Goal: Task Accomplishment & Management: Use online tool/utility

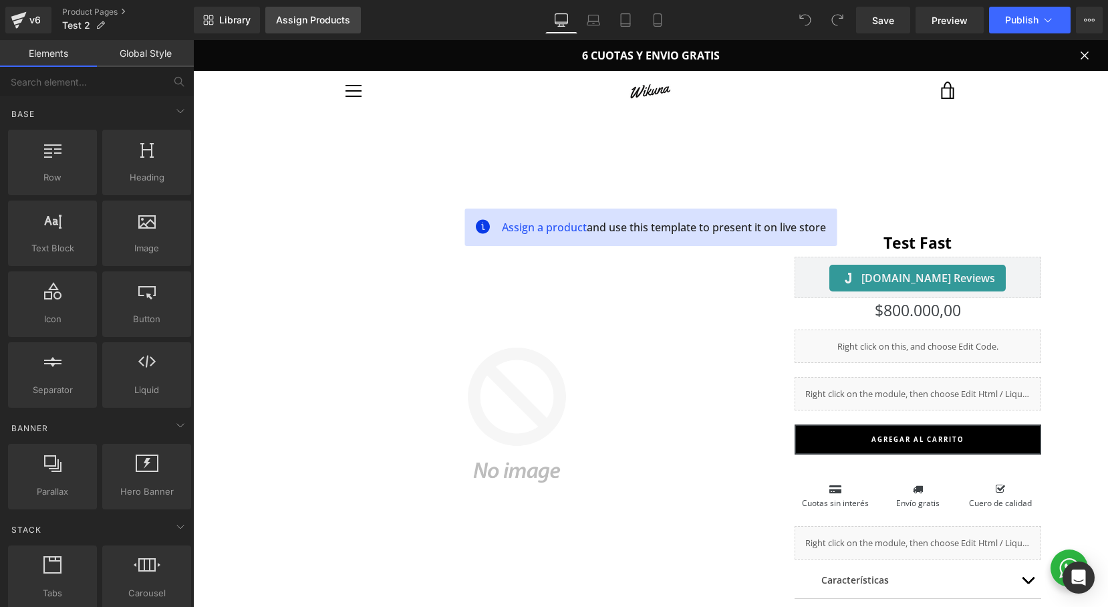
click at [325, 25] on div "Assign Products" at bounding box center [313, 20] width 74 height 11
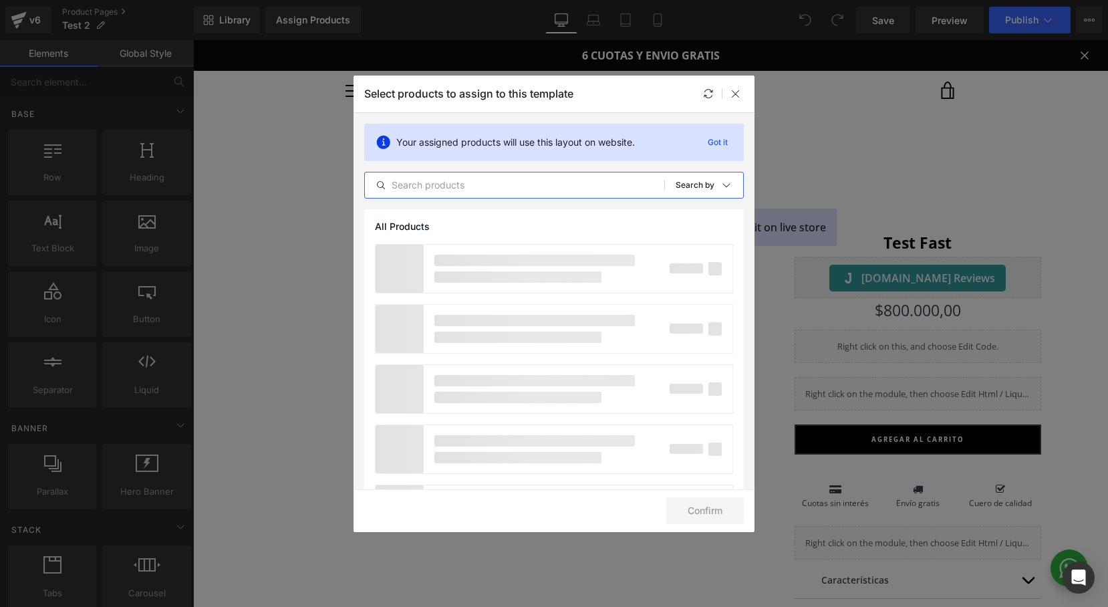
click at [433, 180] on input "text" at bounding box center [514, 185] width 299 height 16
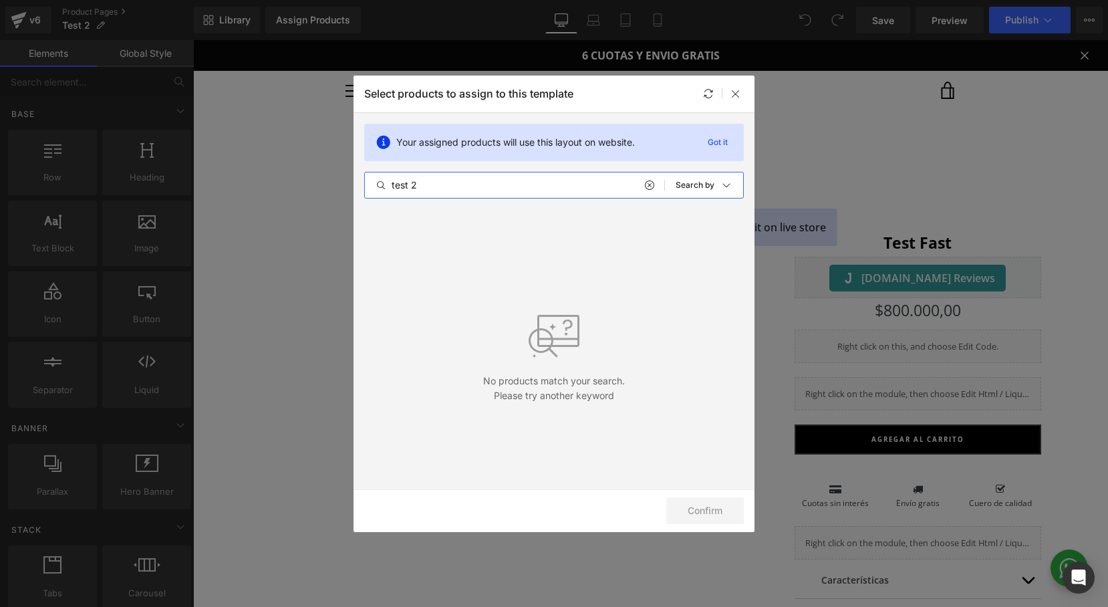
click at [427, 187] on input "test 2" at bounding box center [514, 185] width 299 height 16
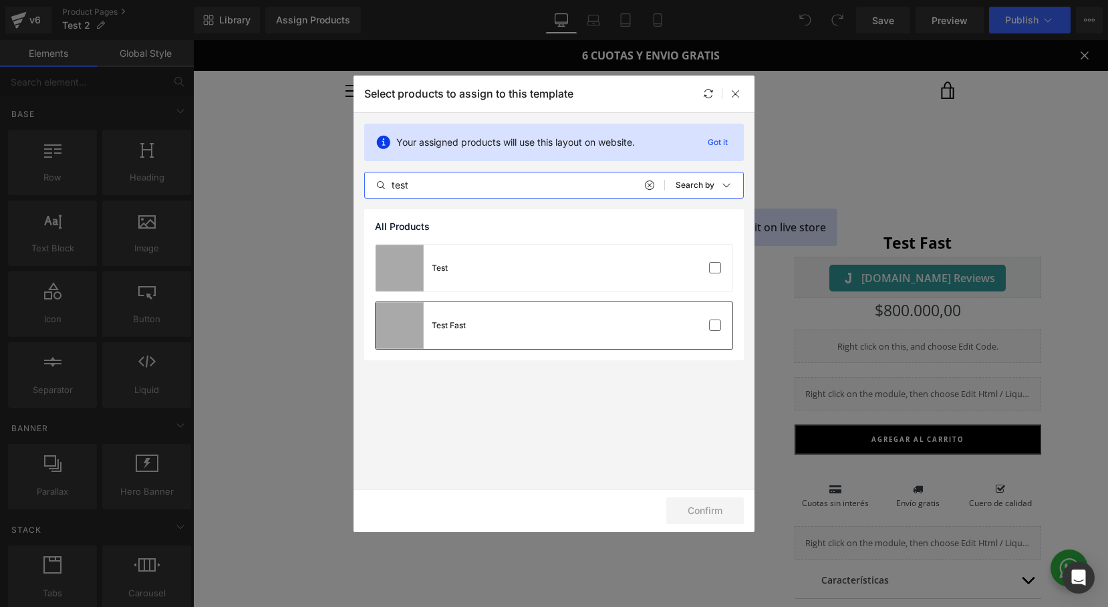
type input "test"
click at [549, 342] on div "Test Fast" at bounding box center [554, 325] width 357 height 47
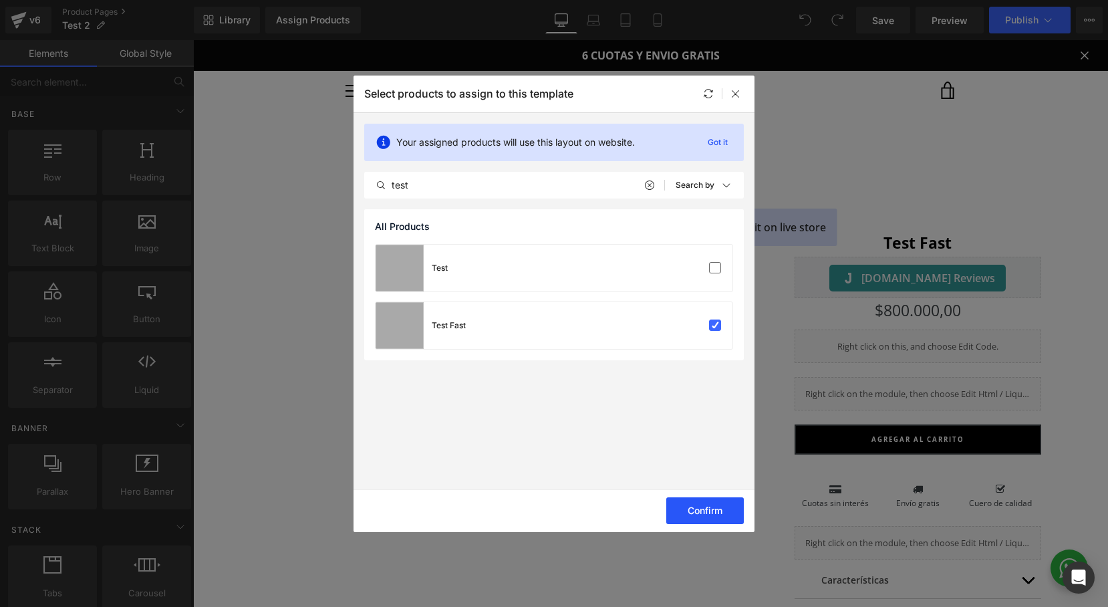
click at [689, 503] on button "Confirm" at bounding box center [705, 510] width 78 height 27
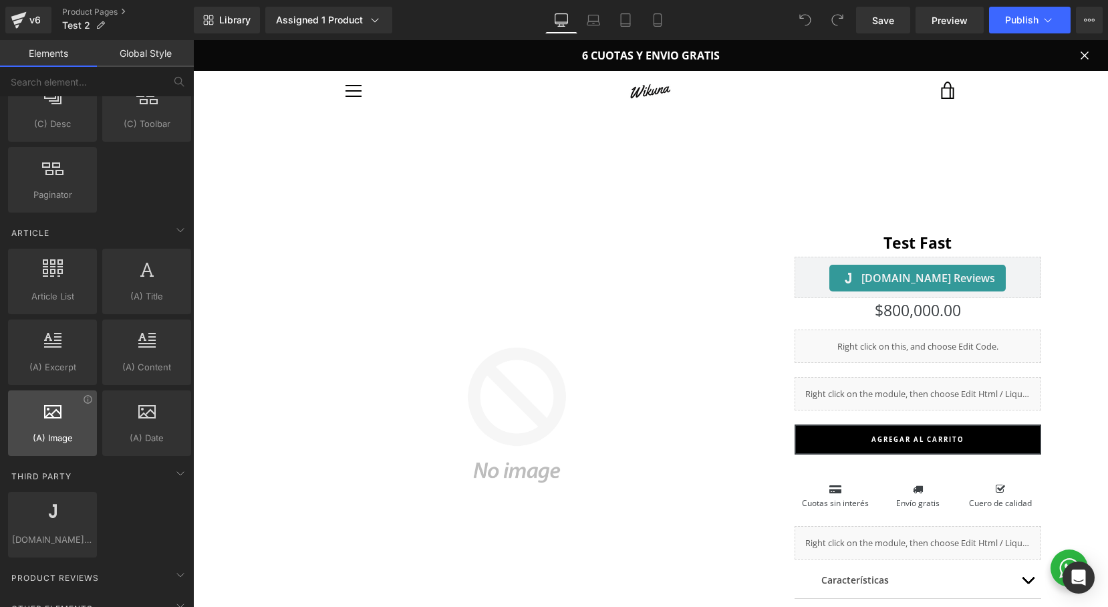
scroll to position [2282, 0]
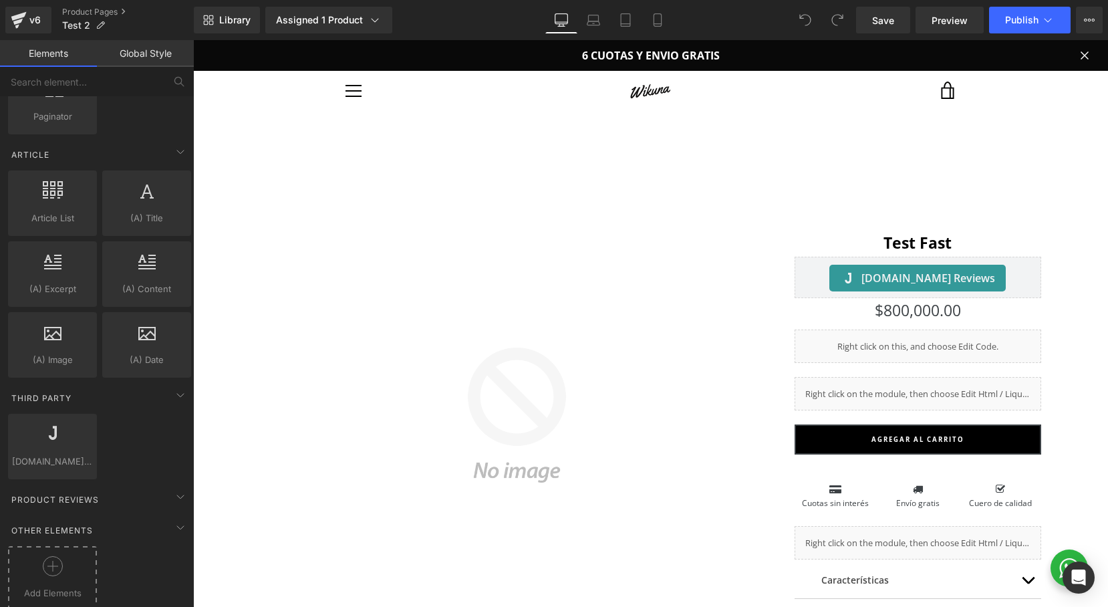
click at [57, 561] on icon at bounding box center [53, 566] width 20 height 20
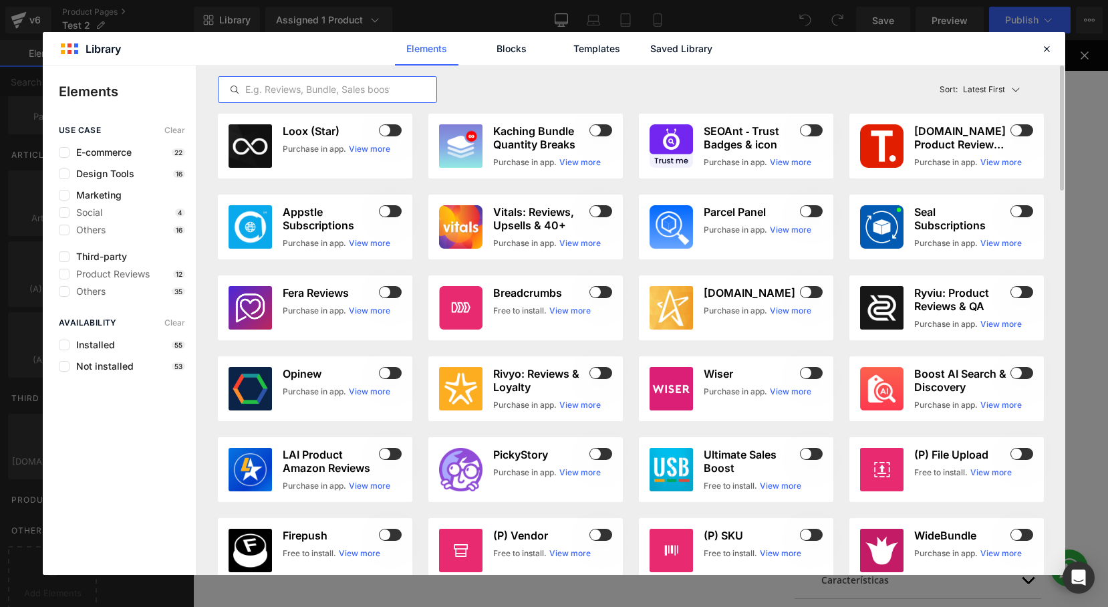
click at [286, 92] on input "text" at bounding box center [328, 90] width 218 height 16
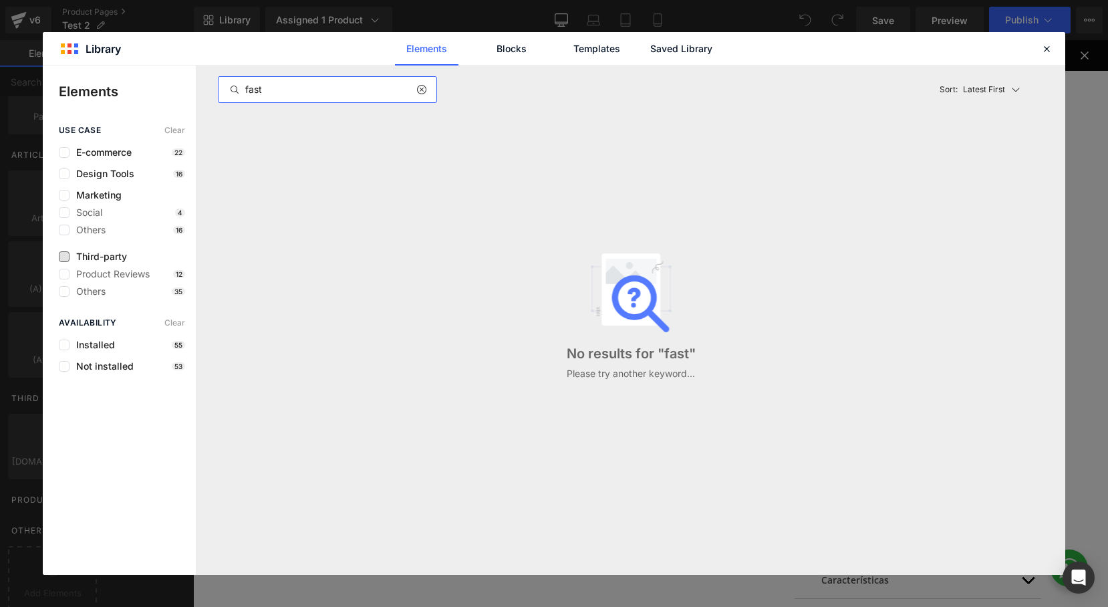
type input "fast"
click at [70, 259] on span "Third-party" at bounding box center [98, 256] width 57 height 11
click at [420, 90] on icon at bounding box center [420, 89] width 9 height 11
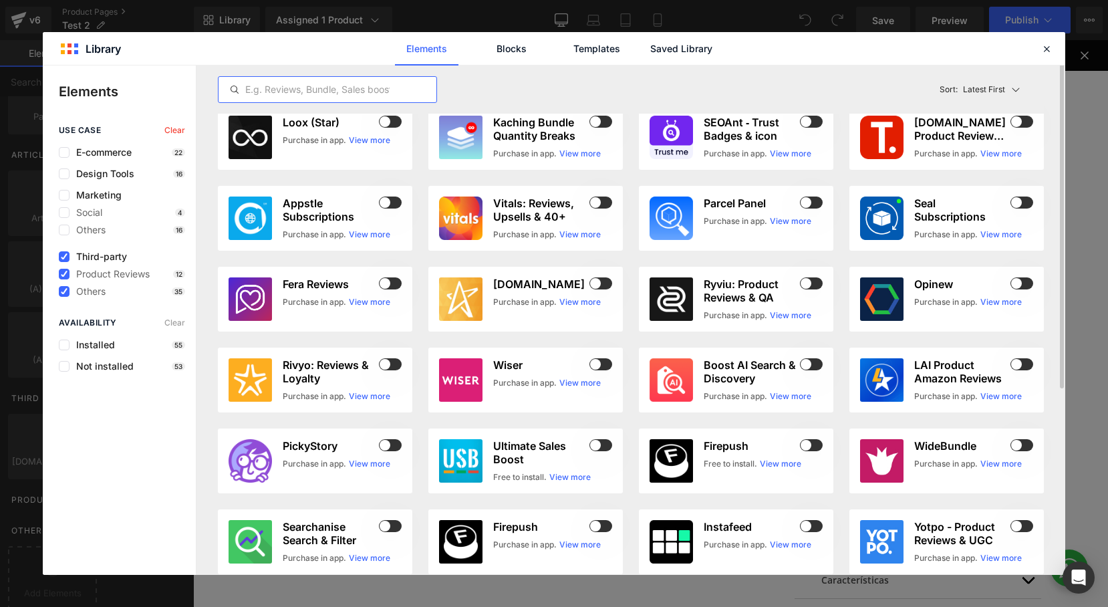
scroll to position [0, 0]
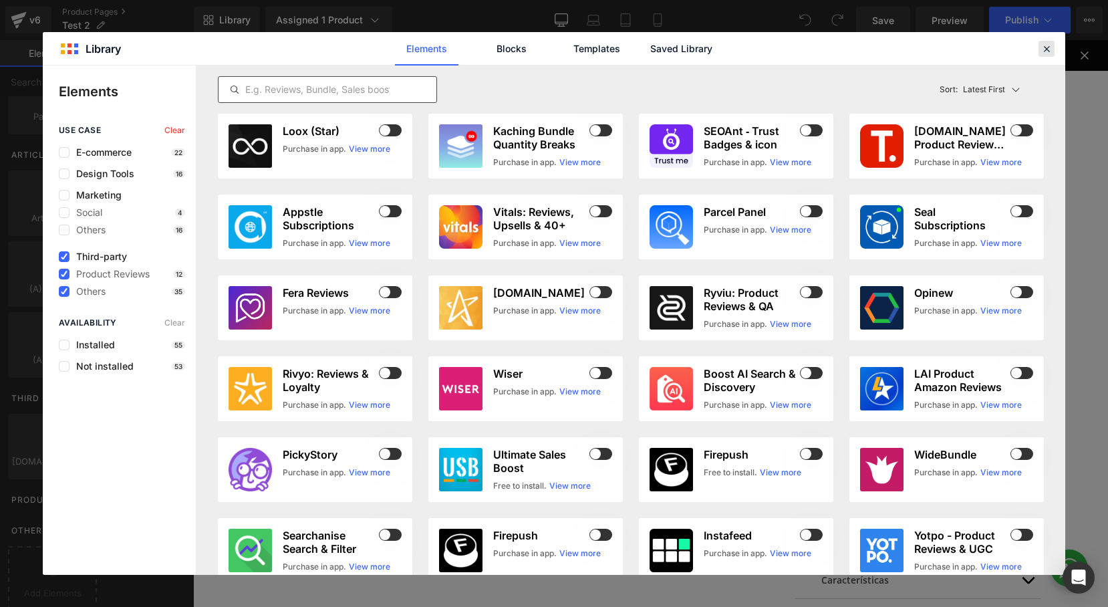
drag, startPoint x: 1051, startPoint y: 46, endPoint x: 654, endPoint y: 49, distance: 396.4
click at [1051, 46] on icon at bounding box center [1047, 49] width 12 height 12
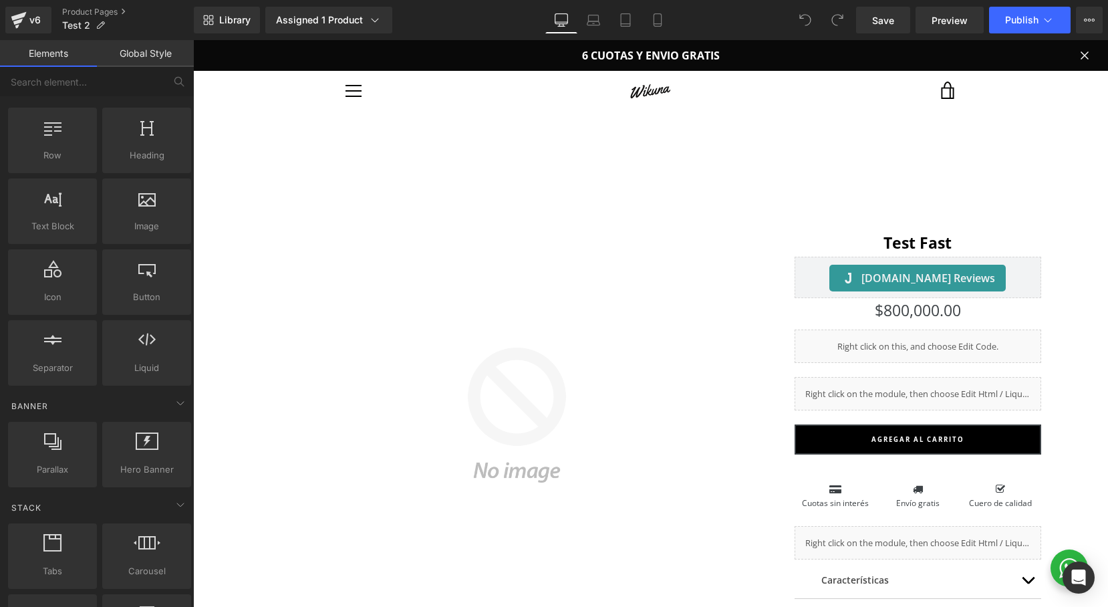
scroll to position [21, 0]
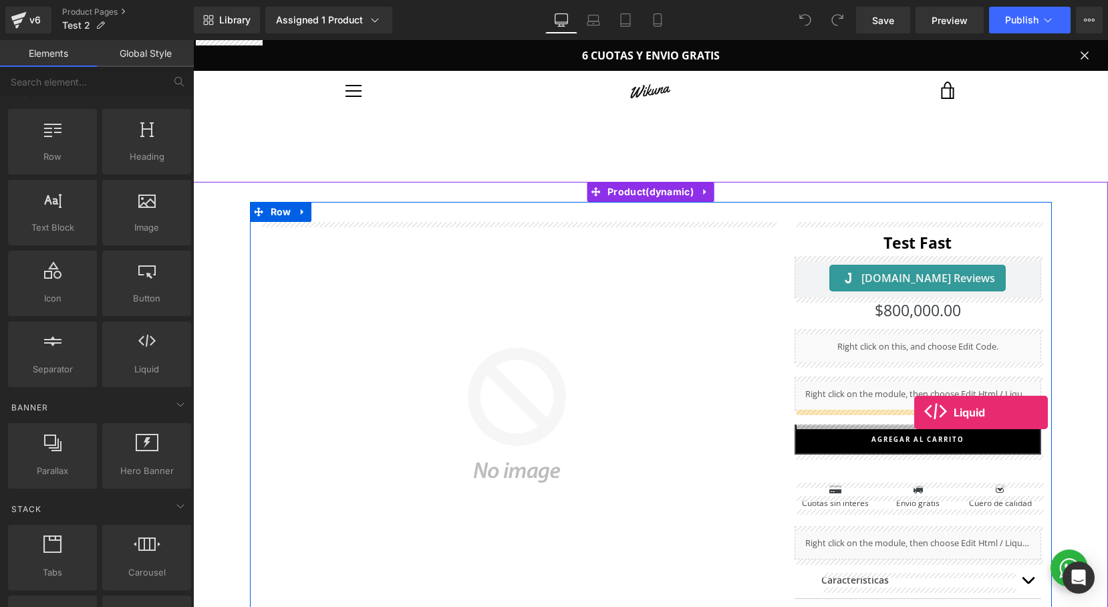
drag, startPoint x: 337, startPoint y: 400, endPoint x: 915, endPoint y: 412, distance: 577.7
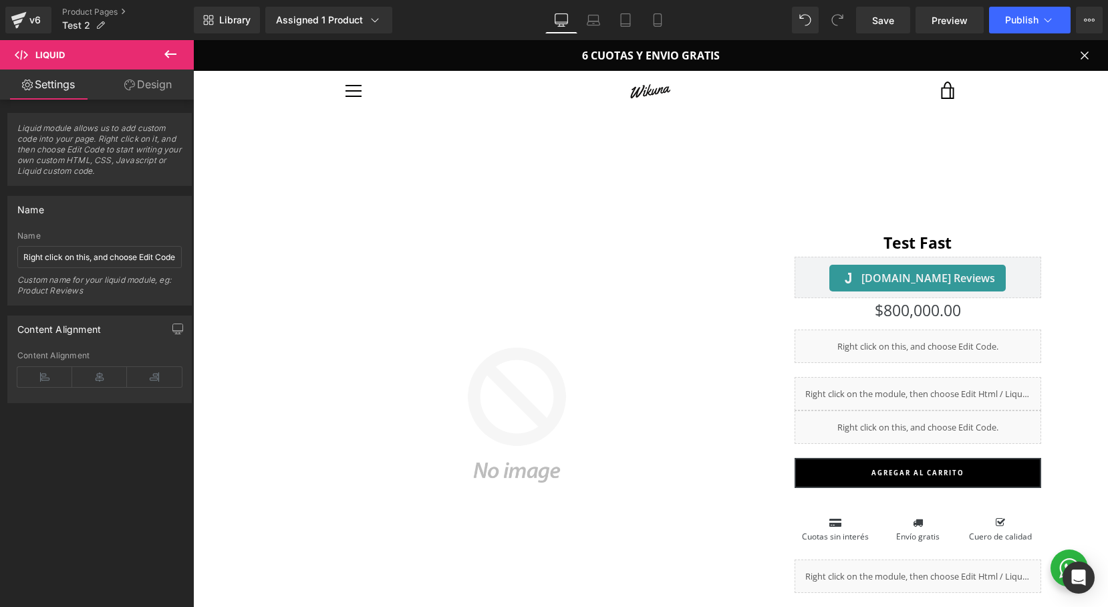
drag, startPoint x: 933, startPoint y: 423, endPoint x: 832, endPoint y: 396, distance: 105.2
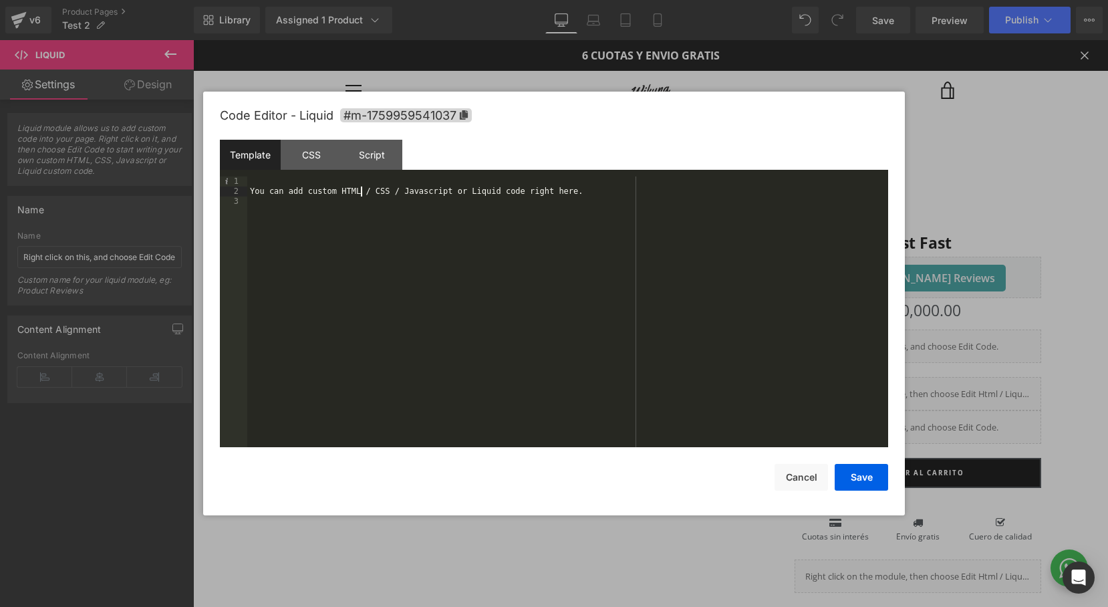
click at [362, 195] on div "You can add custom HTML / CSS / Javascript or Liquid code right here." at bounding box center [567, 321] width 641 height 291
click at [874, 477] on button "Save" at bounding box center [861, 477] width 53 height 27
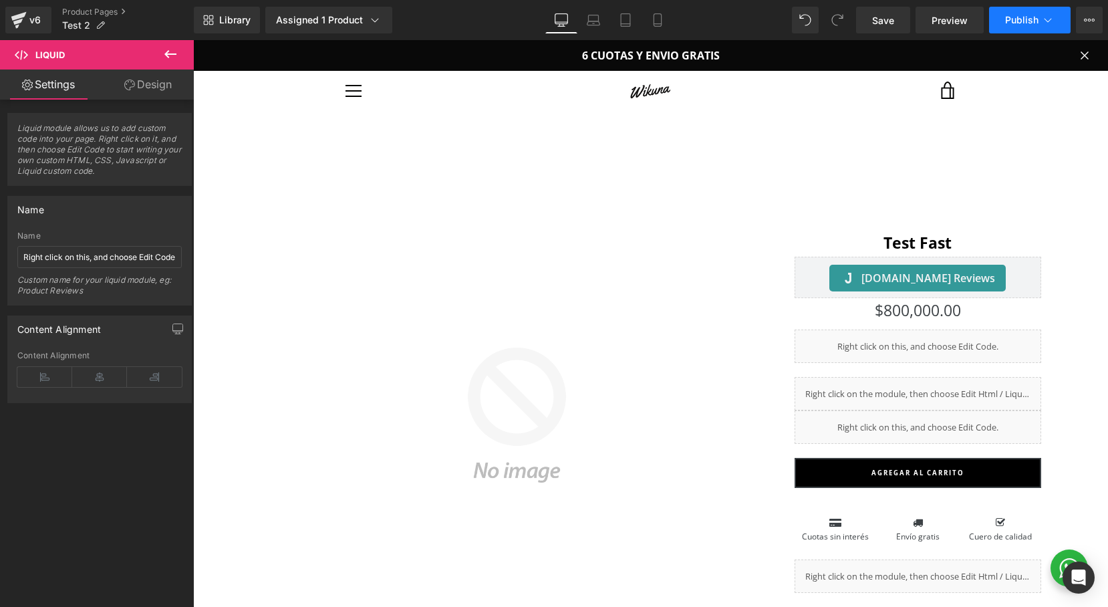
click at [1025, 17] on span "Publish" at bounding box center [1021, 20] width 33 height 11
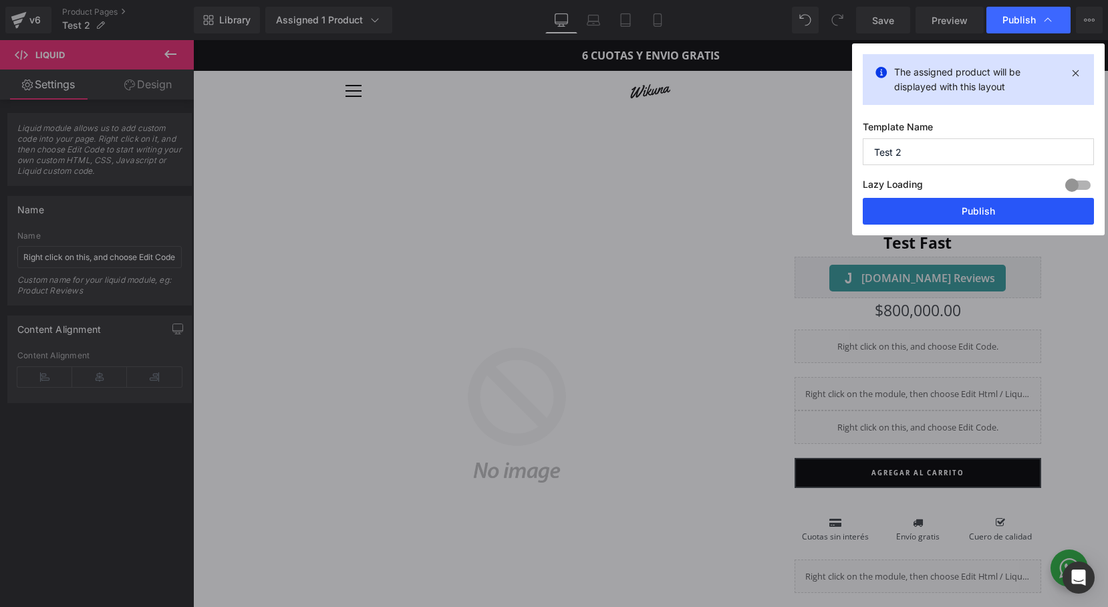
click at [971, 204] on button "Publish" at bounding box center [978, 211] width 231 height 27
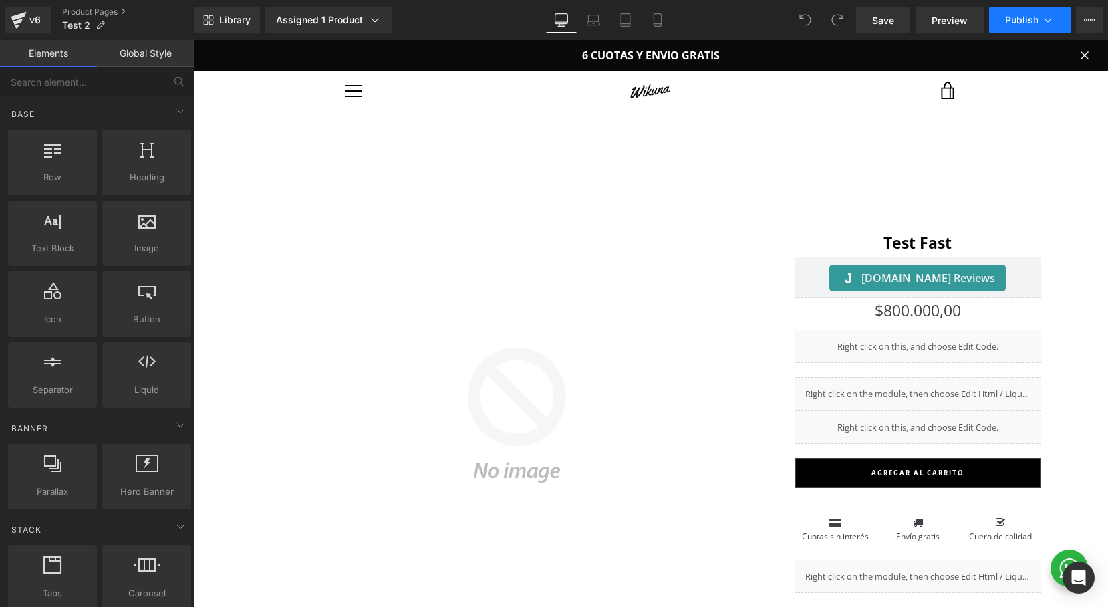
click at [1020, 25] on span "Publish" at bounding box center [1021, 20] width 33 height 11
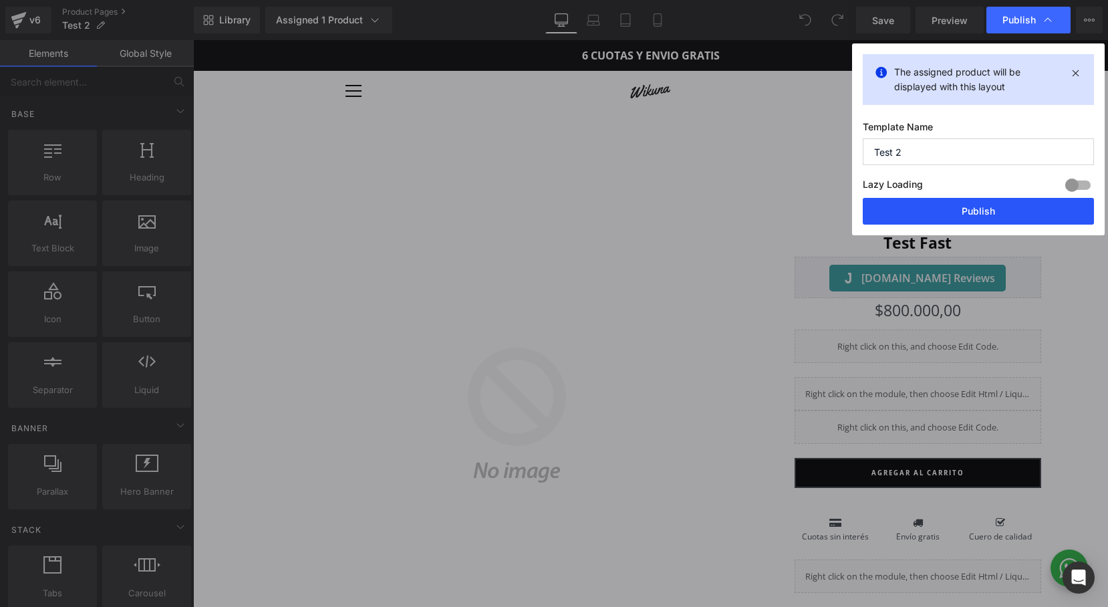
click at [962, 208] on button "Publish" at bounding box center [978, 211] width 231 height 27
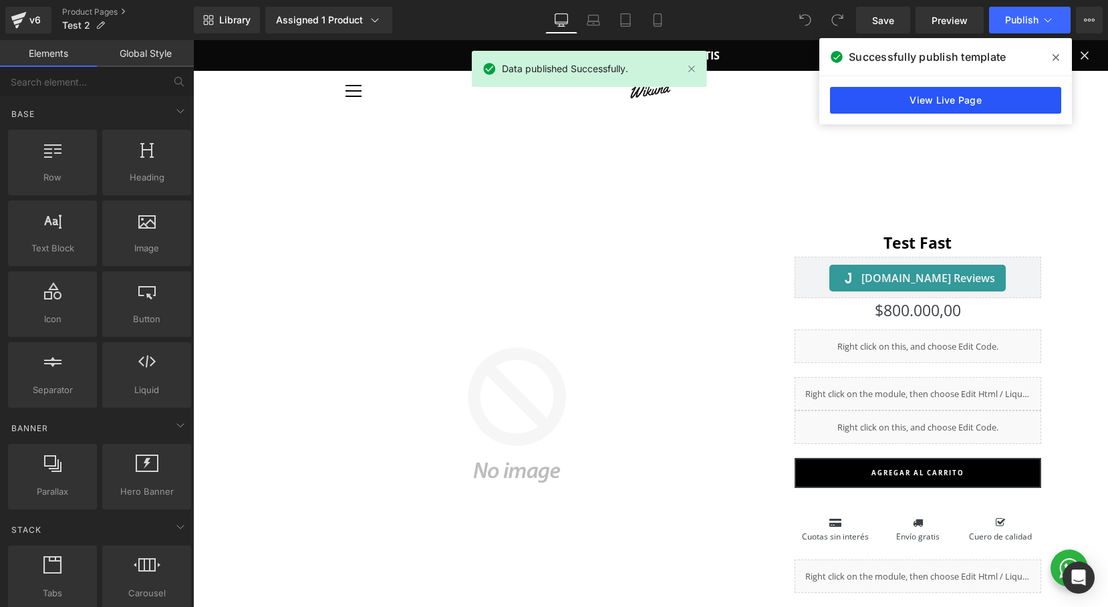
click at [932, 106] on link "View Live Page" at bounding box center [945, 100] width 231 height 27
